Goal: Task Accomplishment & Management: Manage account settings

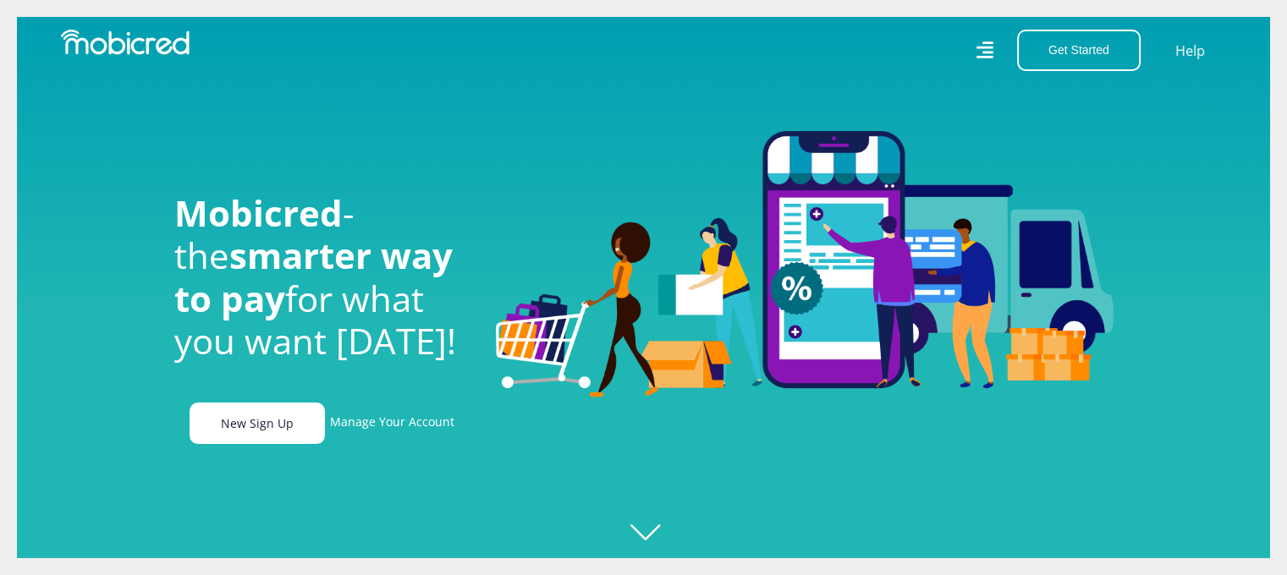
scroll to position [0, 2169]
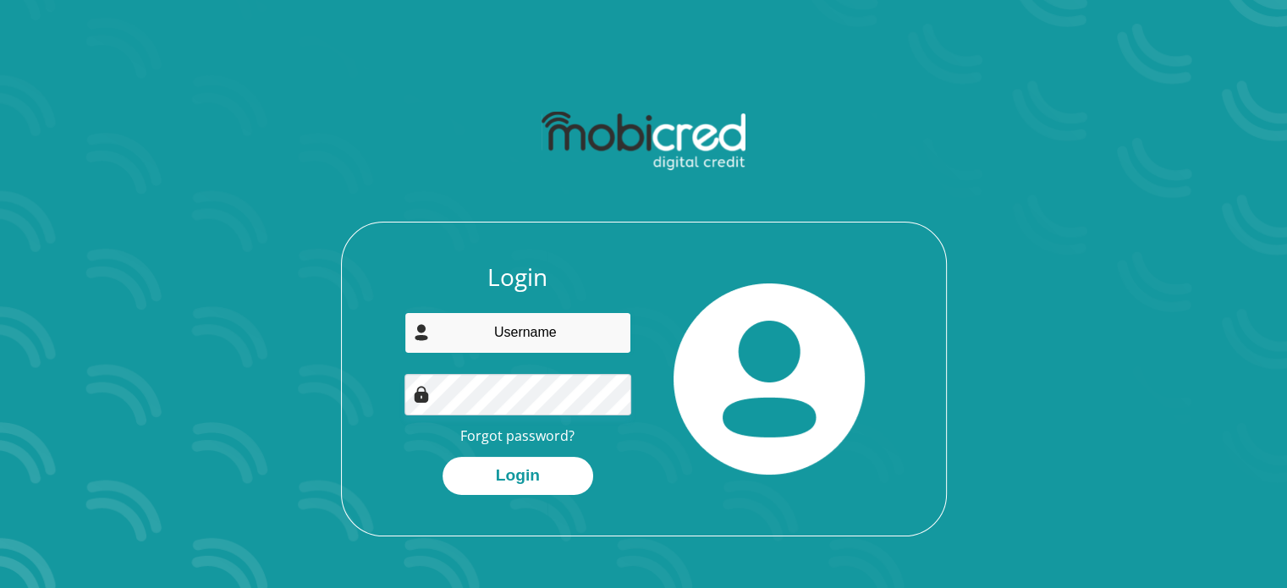
type input "ripfumelomakhubele1@gmail.com"
click at [509, 337] on input "ripfumelomakhubele1@gmail.com" at bounding box center [517, 332] width 227 height 41
click at [750, 277] on div at bounding box center [770, 379] width 252 height 232
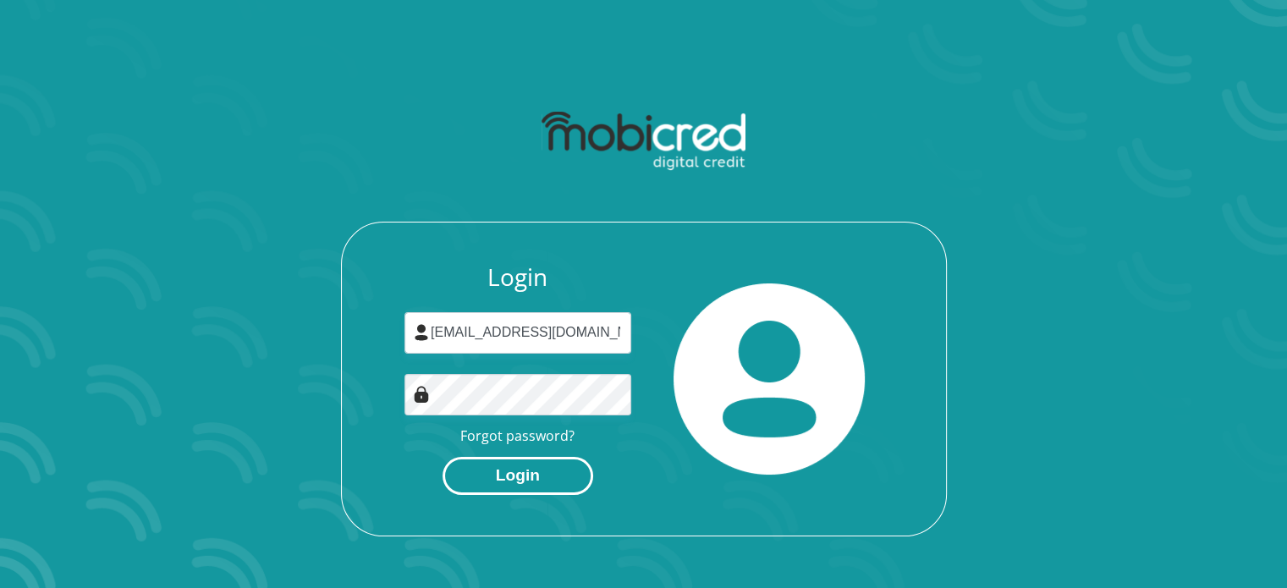
click at [548, 481] on button "Login" at bounding box center [518, 476] width 151 height 38
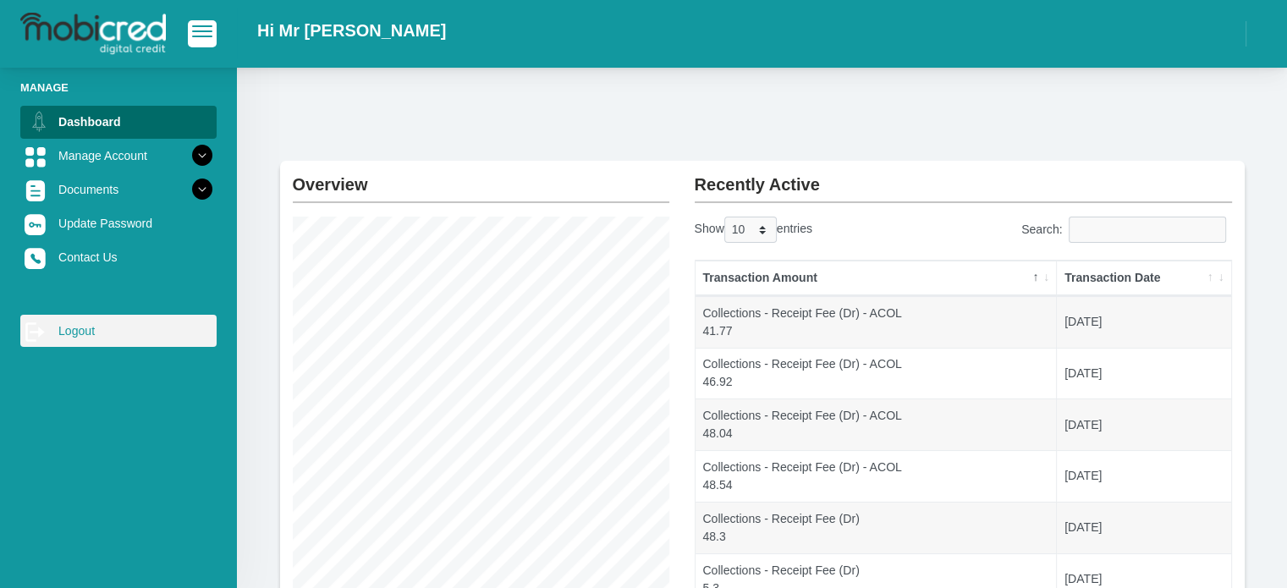
click at [78, 317] on link "log out Logout" at bounding box center [118, 331] width 196 height 32
